Goal: Check status

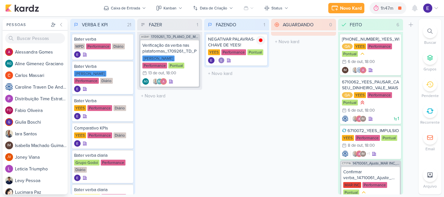
scroll to position [290, 0]
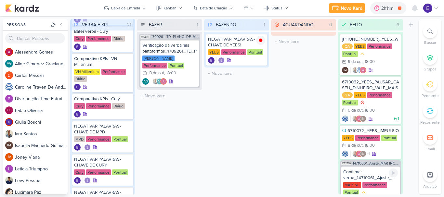
click at [368, 179] on div "Confirmar verba_14710061_Ajuste_MAR INC_SUBLIME_JARDINS_PDM_OUTUBRO" at bounding box center [371, 175] width 55 height 12
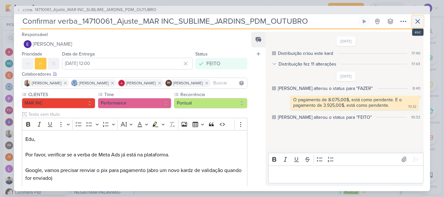
click at [415, 22] on icon at bounding box center [418, 22] width 8 height 8
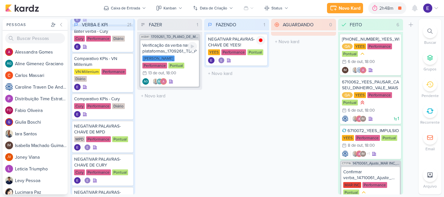
click at [184, 78] on div "AG AG" at bounding box center [169, 81] width 55 height 7
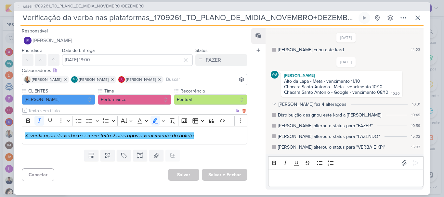
scroll to position [79, 0]
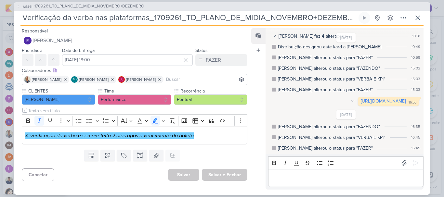
click at [361, 99] on link "[URL][DOMAIN_NAME]" at bounding box center [383, 102] width 45 height 6
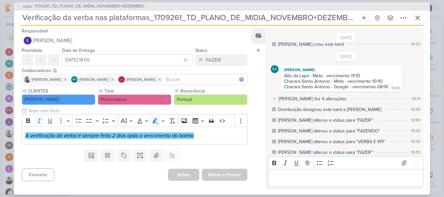
scroll to position [0, 0]
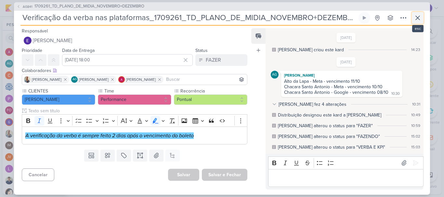
click at [414, 17] on icon at bounding box center [418, 18] width 8 height 8
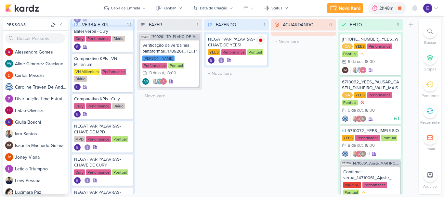
click at [261, 126] on div "FAZENDO 1 Mover Para Esquerda Mover Para Direita [GEOGRAPHIC_DATA] NEGATIVAR PA…" at bounding box center [236, 107] width 65 height 176
click at [241, 127] on div "FAZENDO 1 Mover Para Esquerda Mover Para Direita [GEOGRAPHIC_DATA] NEGATIVAR PA…" at bounding box center [236, 107] width 65 height 176
click at [263, 42] on icon at bounding box center [260, 40] width 5 height 5
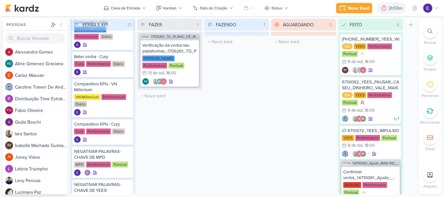
scroll to position [257, 0]
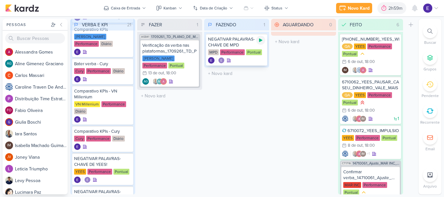
click at [259, 41] on icon at bounding box center [260, 40] width 5 height 5
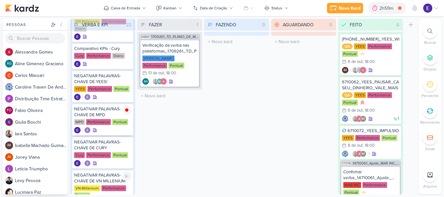
scroll to position [322, 0]
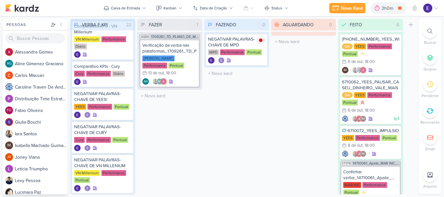
click at [212, 120] on div "FAZENDO 0 Mover Para Esquerda Mover Para Direita [GEOGRAPHIC_DATA] NEGATIVAR PA…" at bounding box center [236, 107] width 65 height 176
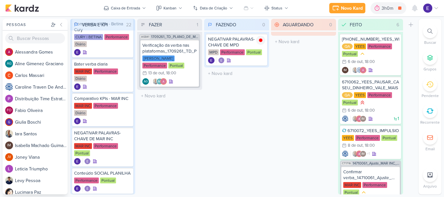
scroll to position [549, 0]
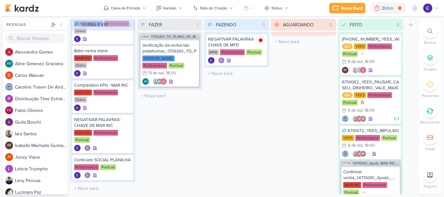
click at [211, 101] on div "FAZENDO 0 Mover Para Esquerda Mover Para Direita [GEOGRAPHIC_DATA] NEGATIVAR PA…" at bounding box center [236, 107] width 65 height 176
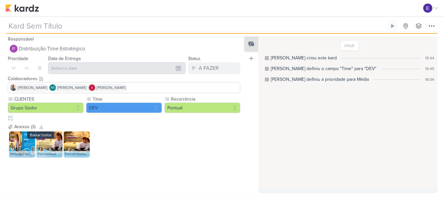
type input "2409261_GODOI_AJUSTE_KV_AB_V2"
type input "[DATE] 18:00"
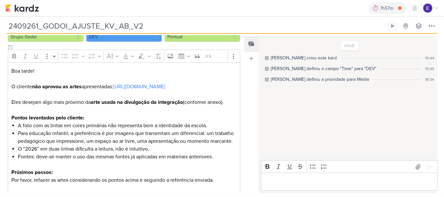
scroll to position [78, 0]
